Goal: Task Accomplishment & Management: Complete application form

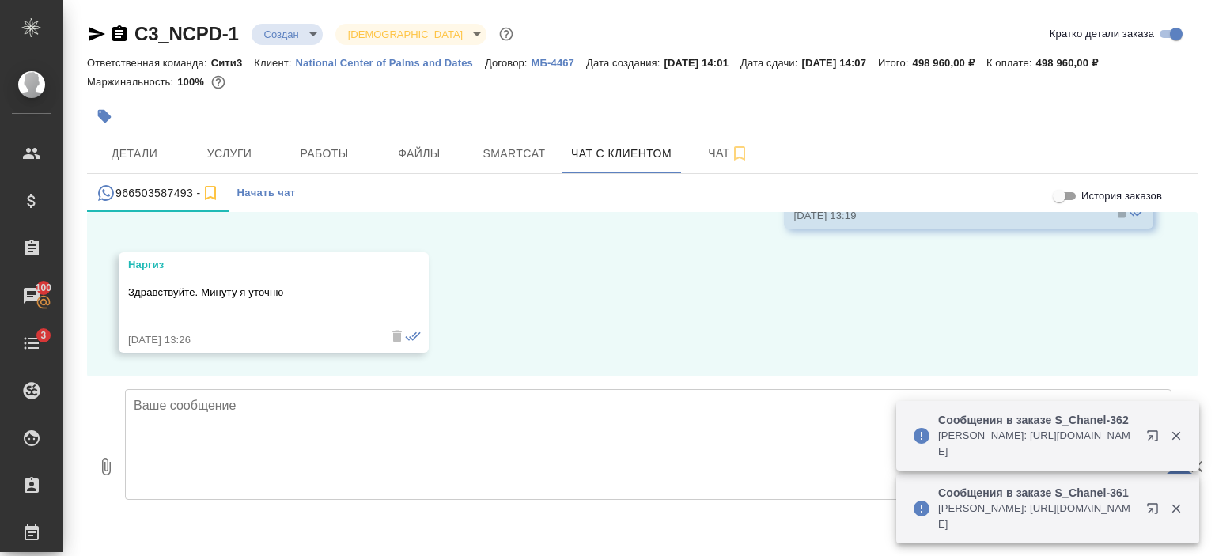
scroll to position [4787, 0]
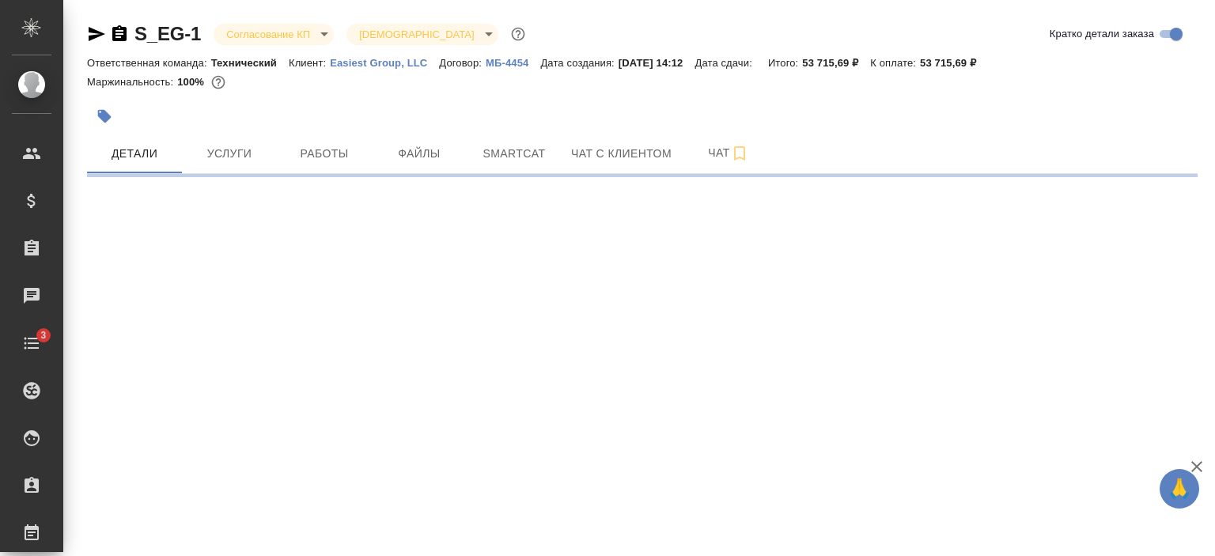
select select "RU"
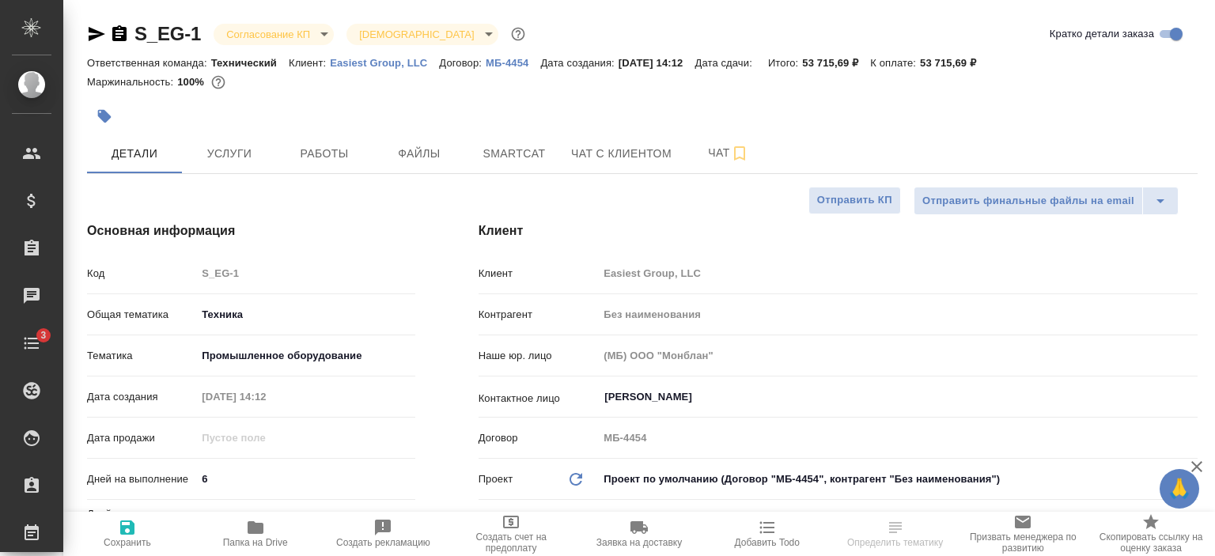
type textarea "x"
type input "Мосина Ирина"
click at [240, 151] on span "Услуги" at bounding box center [229, 154] width 76 height 20
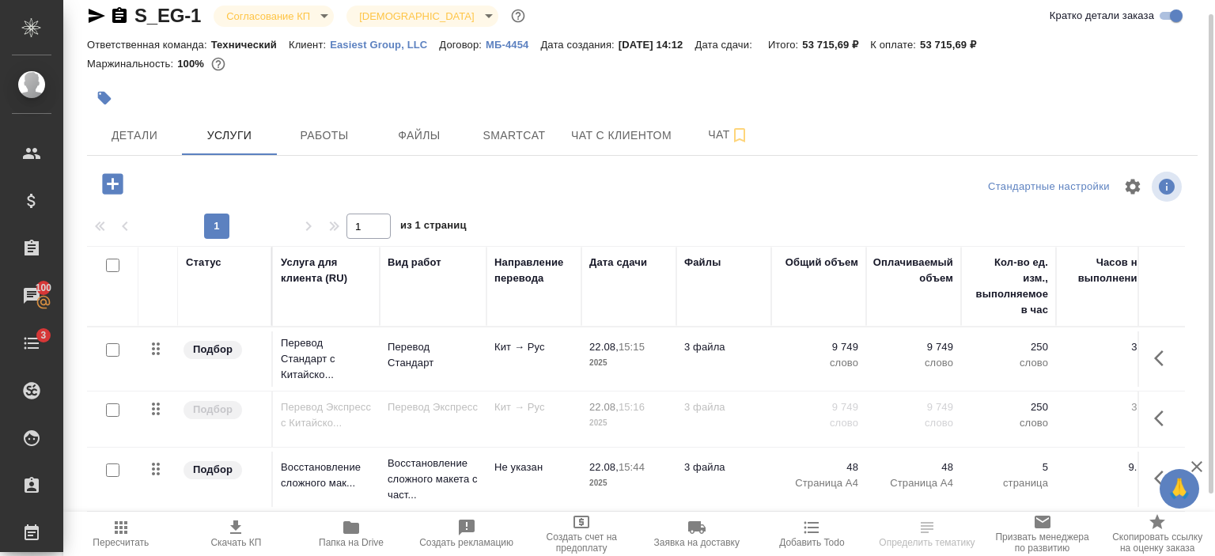
scroll to position [15, 0]
